Goal: Task Accomplishment & Management: Complete application form

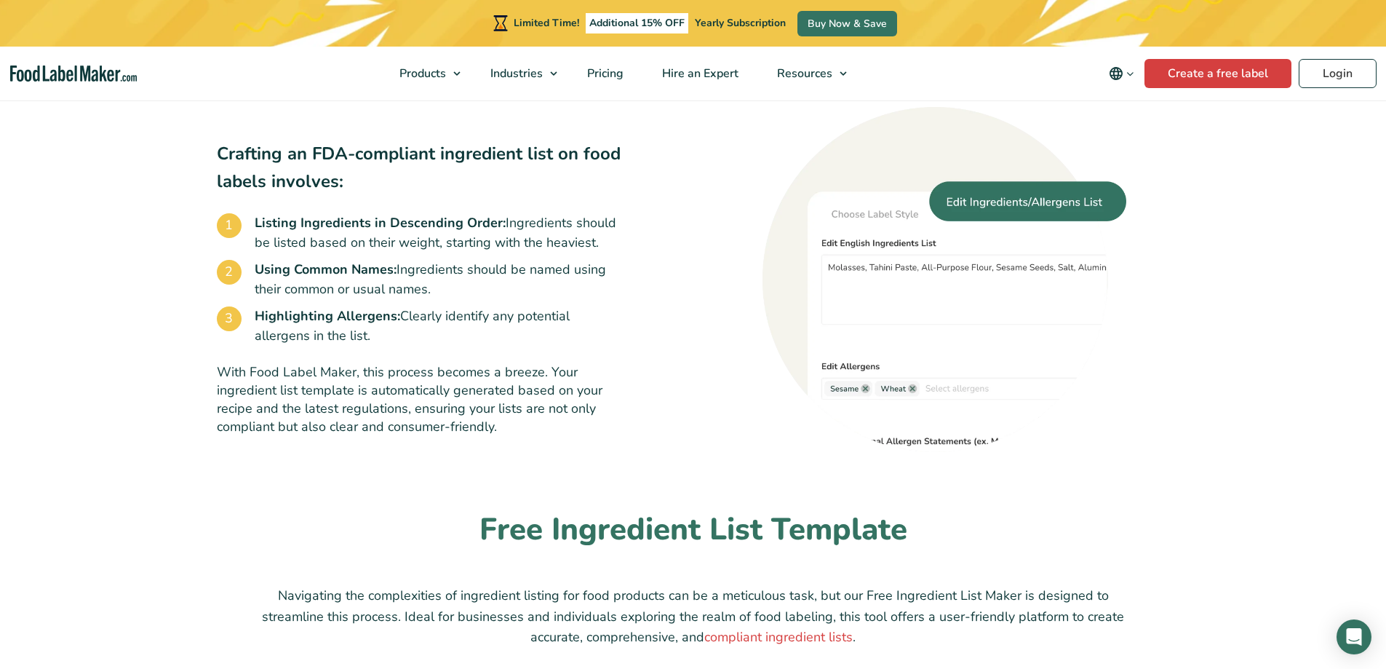
scroll to position [897, 0]
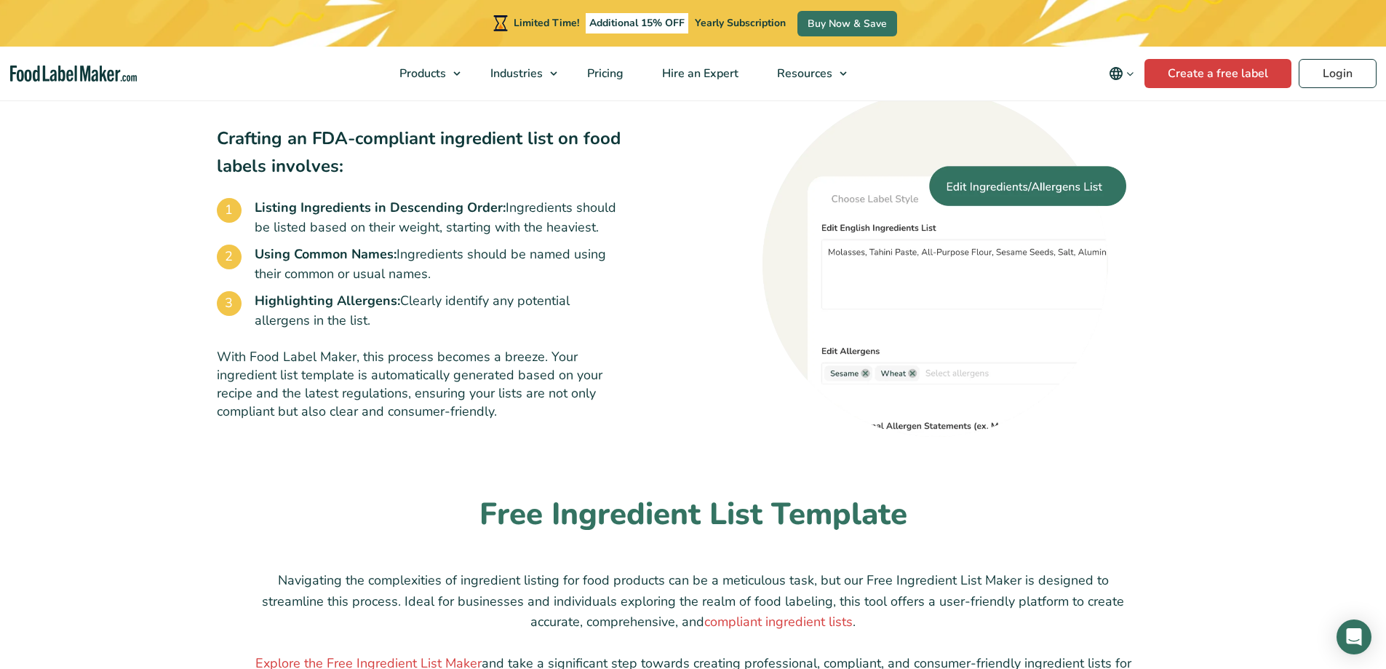
click at [1385, 404] on html "Limited Time! Additional 15% OFF Yearly Subscription Buy Now & Save Products Fo…" at bounding box center [693, 324] width 1386 height 2442
click at [1163, 73] on link "Create a free label" at bounding box center [1217, 73] width 147 height 29
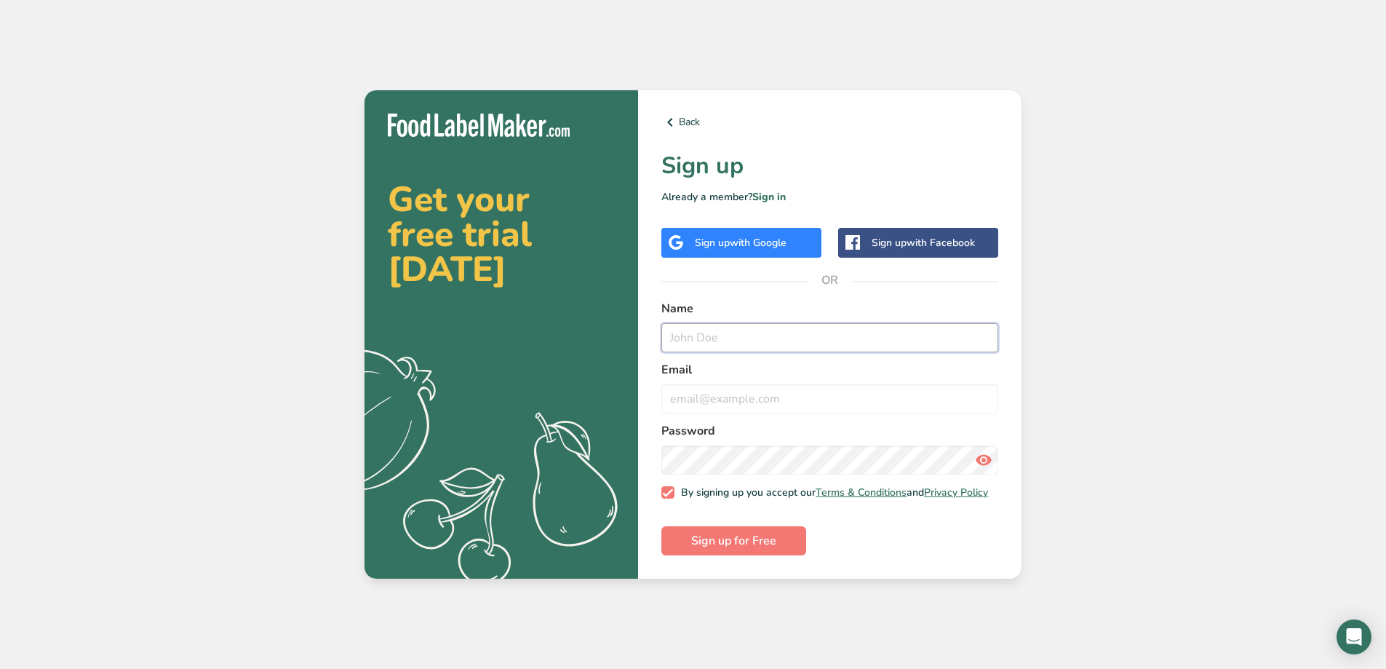
click at [760, 337] on input "text" at bounding box center [829, 337] width 337 height 29
type input "Linda Lee"
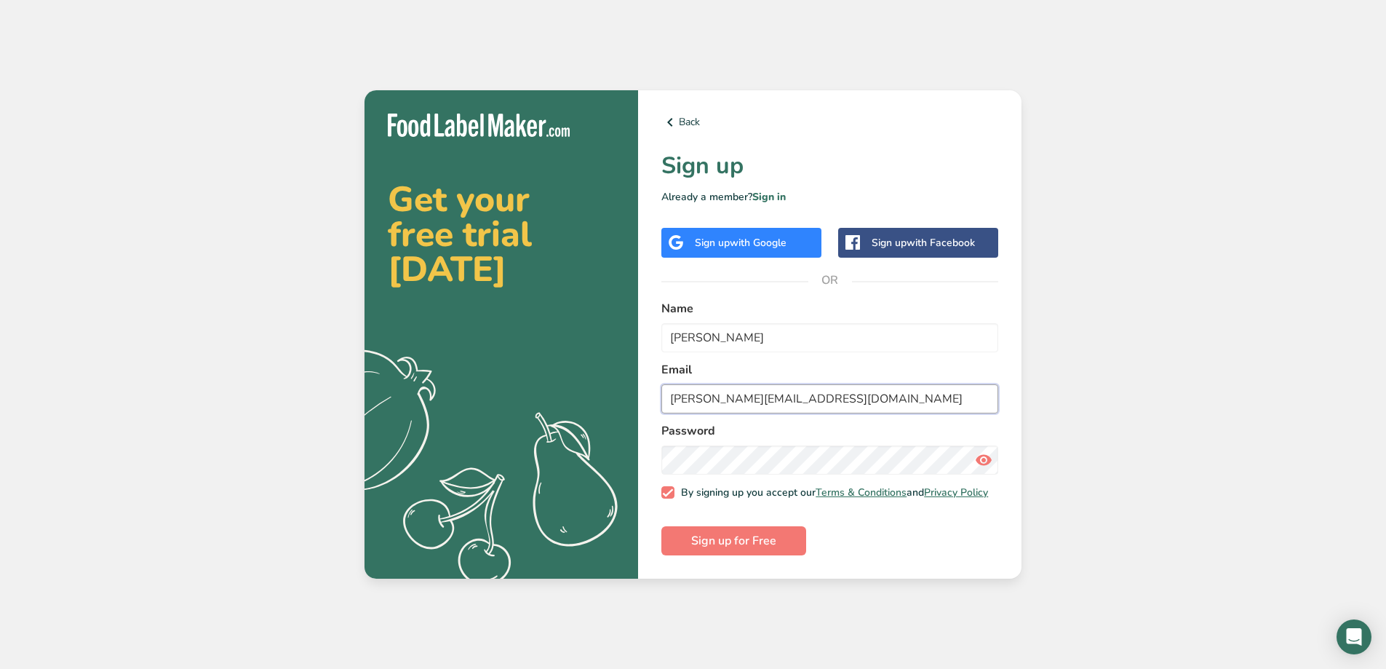
type input "linda@joycefood.net"
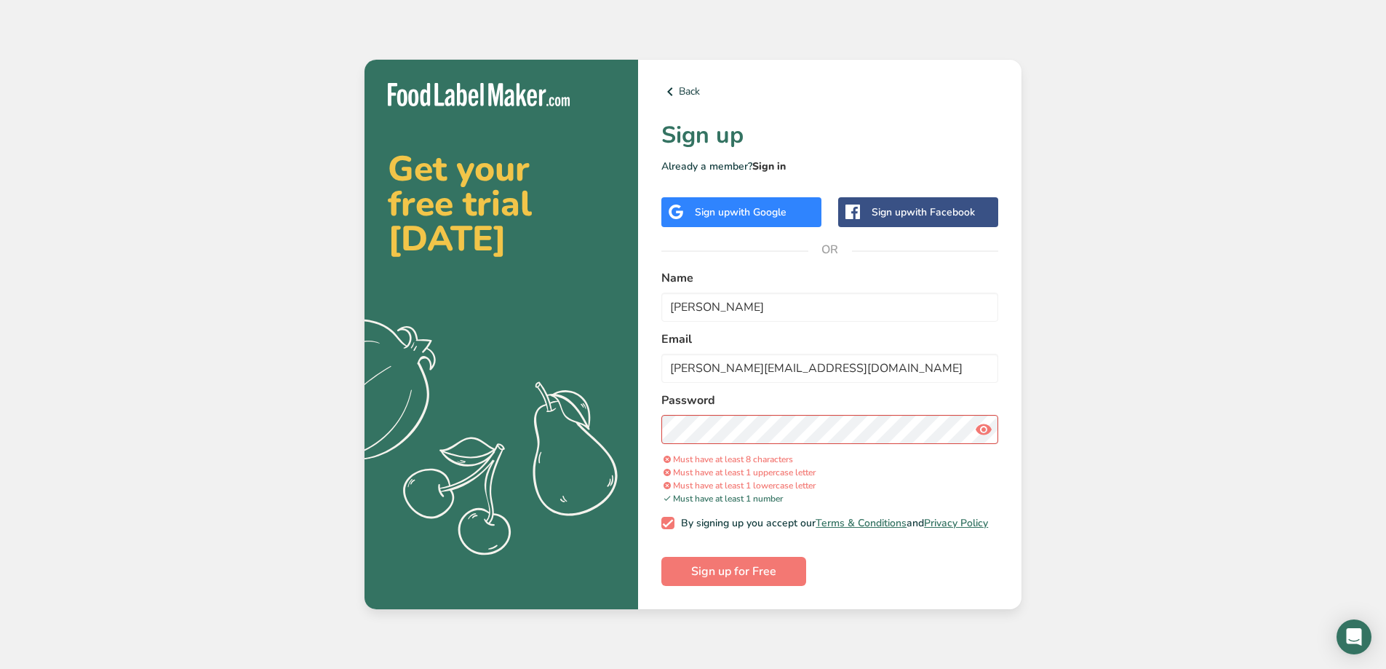
click at [762, 160] on link "Sign in" at bounding box center [768, 166] width 33 height 14
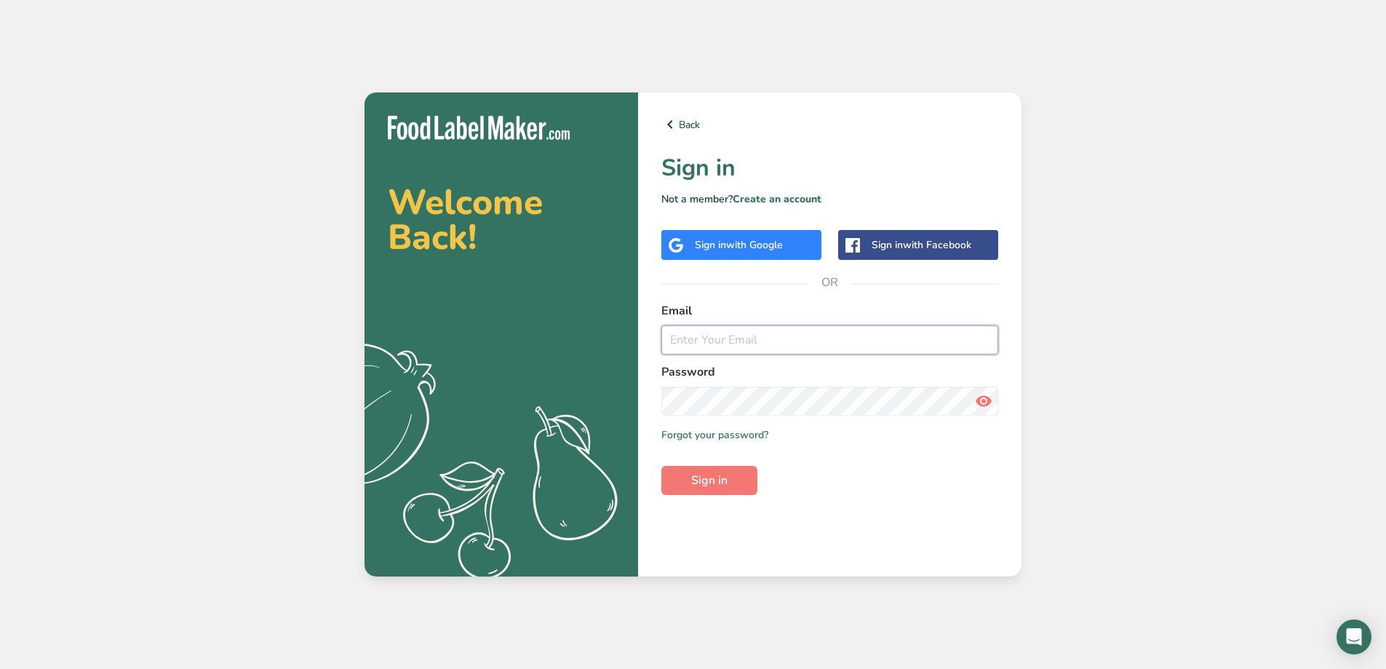
click at [793, 348] on input "email" at bounding box center [829, 339] width 337 height 29
type input "linda@joycefood.net"
click at [661, 466] on button "Sign in" at bounding box center [709, 480] width 96 height 29
click at [1275, 91] on div "Welcome Back! .a{fill:#f5f3ed;} Back Sign in Not a member? Create an account Si…" at bounding box center [693, 334] width 1386 height 669
drag, startPoint x: 1113, startPoint y: 112, endPoint x: 1113, endPoint y: 104, distance: 8.0
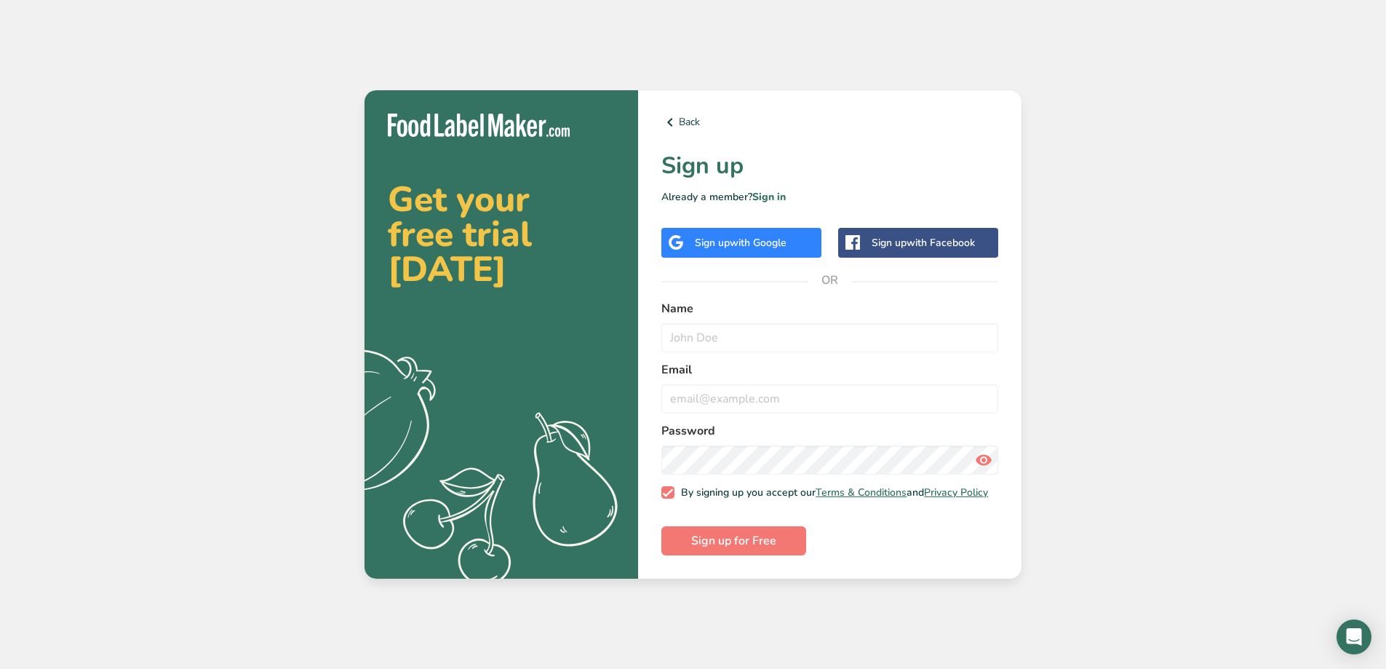
drag, startPoint x: 1122, startPoint y: 303, endPoint x: 1128, endPoint y: 287, distance: 17.0
drag, startPoint x: 1128, startPoint y: 287, endPoint x: 1128, endPoint y: 260, distance: 27.6
drag, startPoint x: 1123, startPoint y: 258, endPoint x: 1139, endPoint y: 208, distance: 52.7
drag, startPoint x: 1134, startPoint y: 215, endPoint x: 1133, endPoint y: 195, distance: 19.7
drag, startPoint x: 1133, startPoint y: 195, endPoint x: 1140, endPoint y: 172, distance: 23.7
